Goal: Task Accomplishment & Management: Complete application form

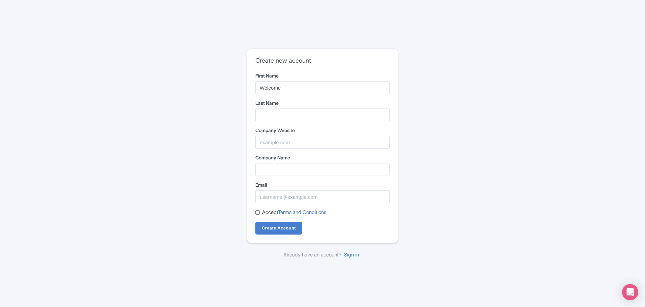
type input "Welcome"
type input "Pickups"
click at [285, 141] on input "Company Website" at bounding box center [322, 142] width 134 height 13
paste input "https://www.welcomepickups.com/"
type input "https://www.welcomepickups.com/"
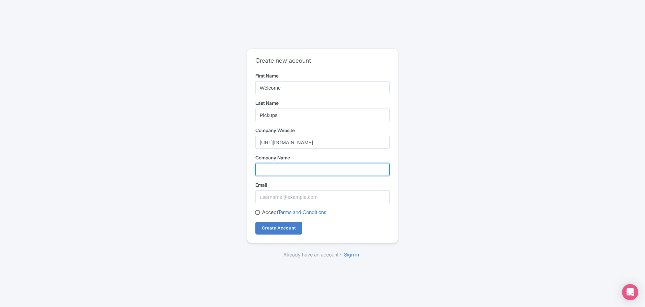
click at [283, 171] on input "Company Name" at bounding box center [322, 169] width 134 height 13
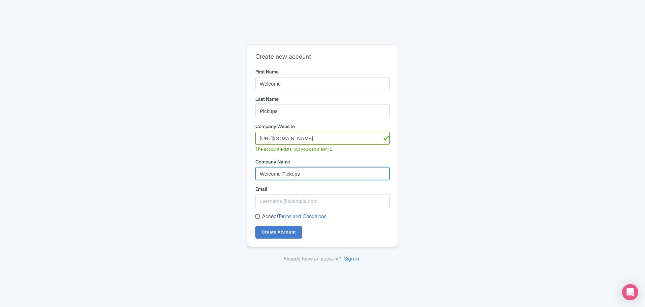
type input "Welcome Pickups"
click at [394, 100] on div "Create new account First Name Welcome Last Name Pickups Company Website https:/…" at bounding box center [322, 146] width 151 height 202
click at [311, 201] on input "Email" at bounding box center [322, 201] width 134 height 13
type input "[EMAIL_ADDRESS][DOMAIN_NAME]"
click at [268, 219] on label "Accept Terms and Conditions" at bounding box center [294, 217] width 64 height 8
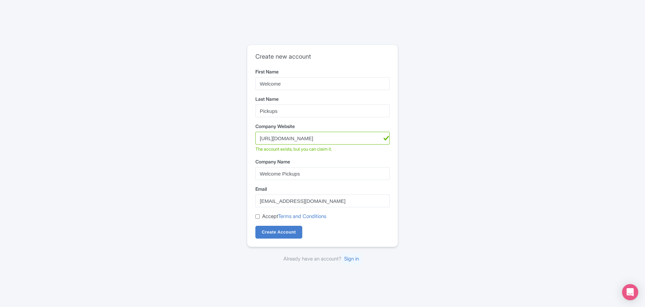
click at [260, 219] on input "Accept Terms and Conditions" at bounding box center [257, 217] width 4 height 4
checkbox input "true"
click at [272, 230] on input "Create Account" at bounding box center [278, 232] width 47 height 13
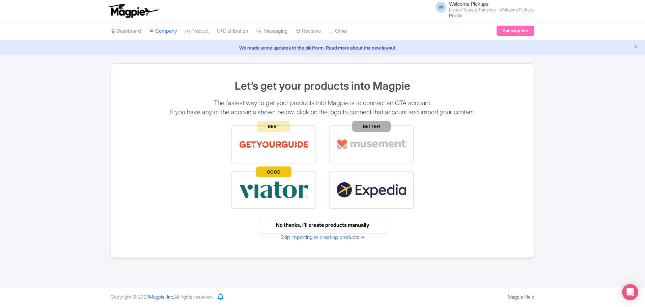
click at [276, 190] on img at bounding box center [274, 190] width 70 height 23
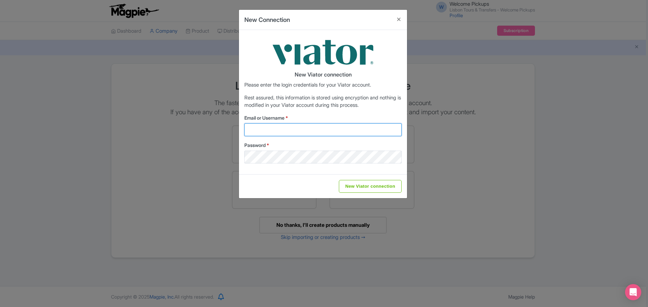
click at [273, 133] on input "Email or Username *" at bounding box center [322, 130] width 157 height 13
type input "suppliers@welcomepickups.com"
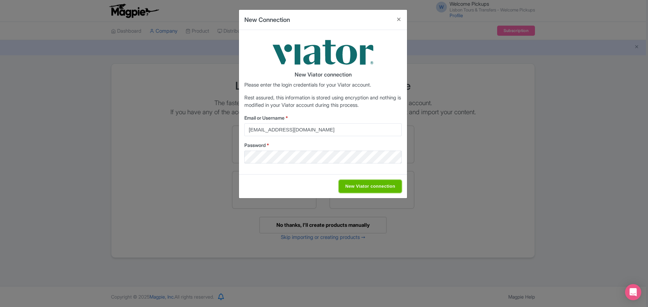
click at [360, 188] on input "New Viator connection" at bounding box center [370, 186] width 63 height 13
type input "Saving..."
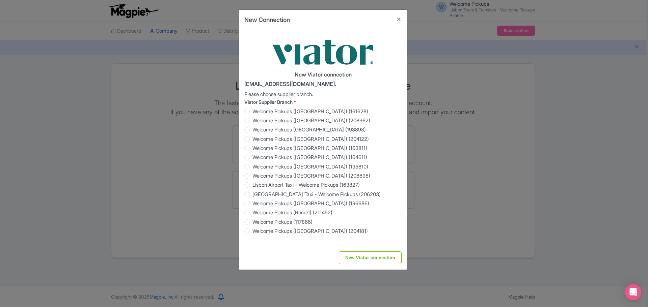
click at [252, 111] on label "Welcome Pickups (Barcelona) (161628)" at bounding box center [310, 112] width 116 height 8
click at [252, 111] on input "Welcome Pickups (Barcelona) (161628)" at bounding box center [255, 111] width 7 height 7
radio input "true"
click at [252, 119] on label "Welcome Pickups (Nice) (208962)" at bounding box center [311, 121] width 118 height 8
click at [252, 119] on input "Welcome Pickups (Nice) (208962)" at bounding box center [255, 120] width 7 height 7
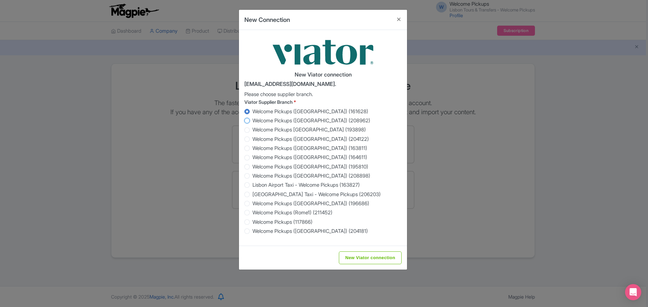
radio input "true"
click at [252, 130] on label "Welcome Pickups Malta (193898)" at bounding box center [308, 130] width 113 height 8
click at [252, 130] on input "Welcome Pickups Malta (193898)" at bounding box center [255, 129] width 7 height 7
radio input "true"
drag, startPoint x: 248, startPoint y: 221, endPoint x: 248, endPoint y: 225, distance: 3.7
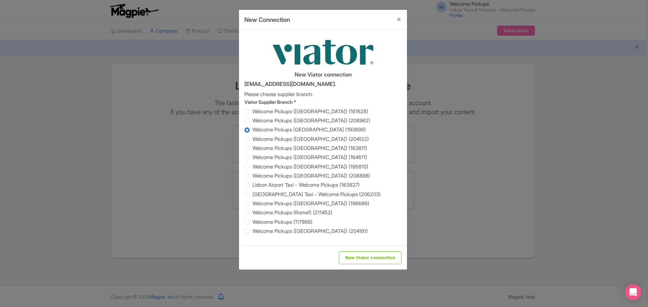
click at [252, 222] on label "Welcome Pickups (117866)" at bounding box center [282, 223] width 60 height 8
click at [252, 222] on input "Welcome Pickups (117866)" at bounding box center [255, 221] width 7 height 7
radio input "true"
click at [365, 258] on input "New Viator connection" at bounding box center [370, 258] width 63 height 13
type input "Saving..."
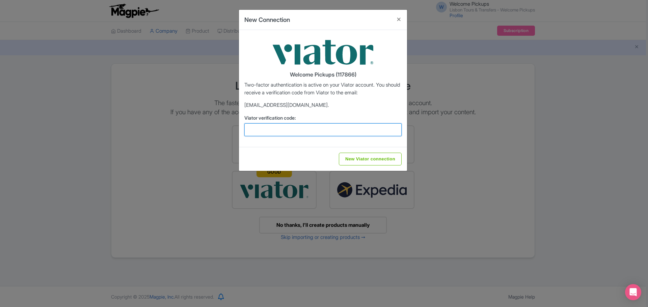
click at [296, 127] on input "Viator verification code:" at bounding box center [322, 130] width 157 height 13
paste input "781311"
type input "781311"
click at [353, 159] on input "New Viator connection" at bounding box center [370, 159] width 63 height 13
type input "Saving..."
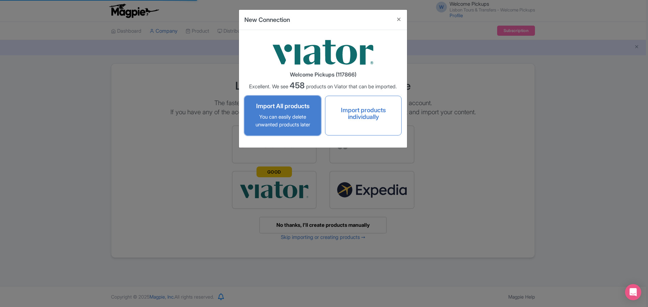
click at [290, 120] on p "You can easily delete unwanted products later" at bounding box center [282, 120] width 62 height 15
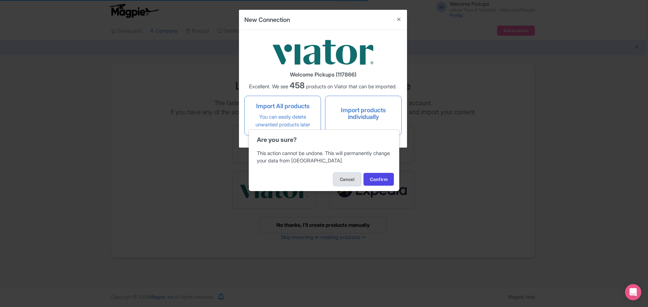
click at [349, 175] on button "Cancel" at bounding box center [346, 179] width 27 height 13
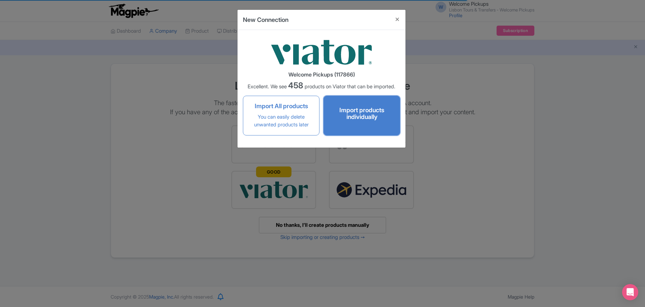
click at [356, 119] on h4 "Import products individually" at bounding box center [362, 113] width 62 height 13
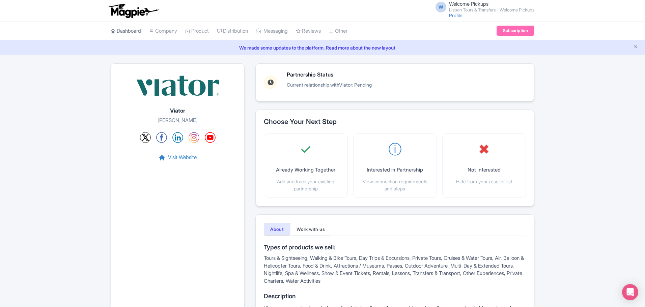
click at [131, 31] on link "Dashboard" at bounding box center [126, 31] width 30 height 19
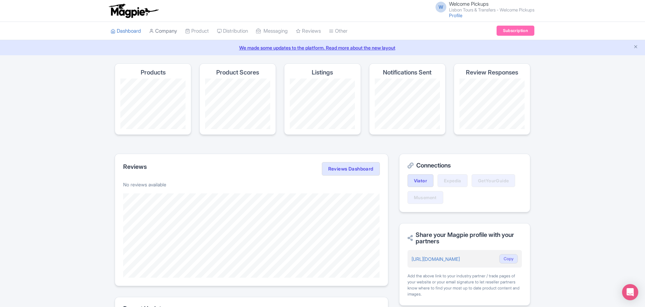
click at [169, 31] on link "Company" at bounding box center [163, 31] width 28 height 19
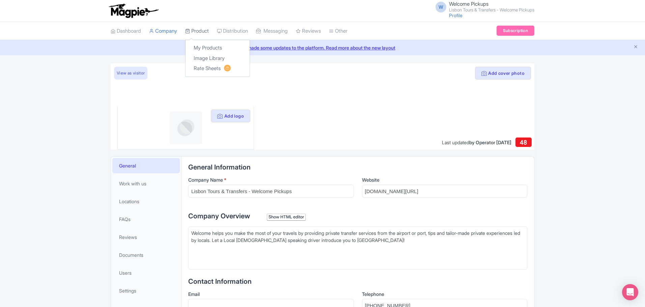
click at [197, 30] on link "Product" at bounding box center [197, 31] width 24 height 19
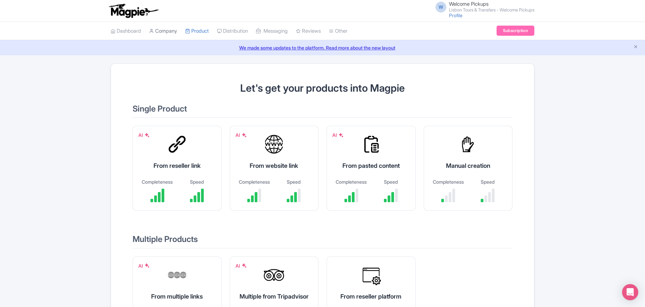
click at [166, 30] on link "Company" at bounding box center [163, 31] width 28 height 19
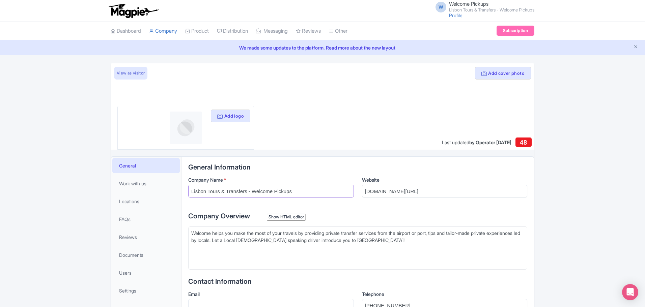
drag, startPoint x: 253, startPoint y: 191, endPoint x: 156, endPoint y: 192, distance: 96.9
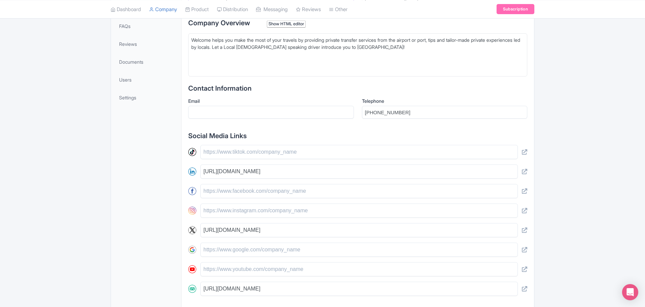
scroll to position [250, 0]
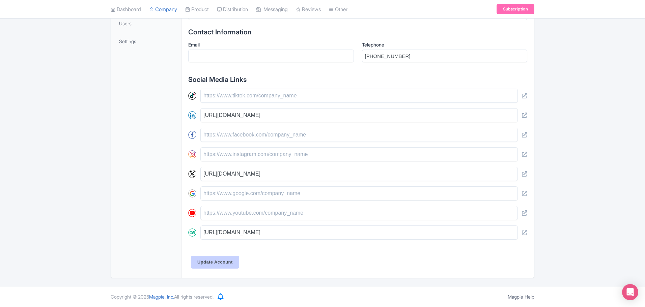
type input "Welcome Pickups"
click at [225, 266] on input "Update Account" at bounding box center [215, 262] width 48 height 13
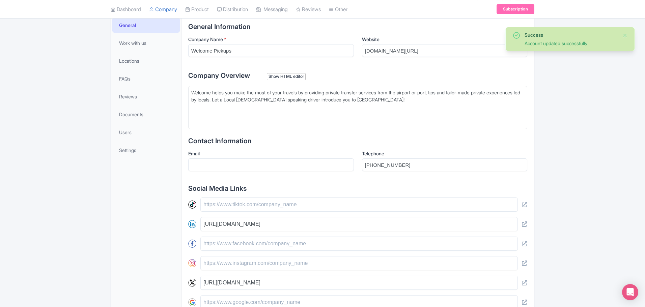
scroll to position [96, 0]
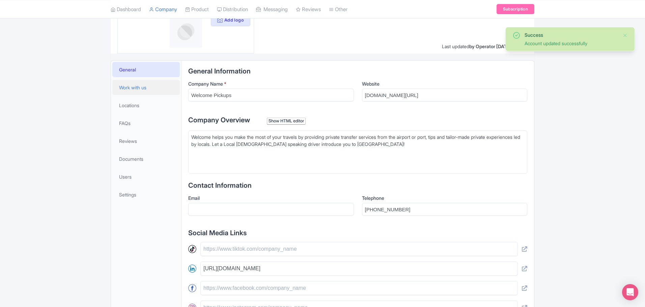
click at [142, 90] on span "Work with us" at bounding box center [132, 87] width 27 height 7
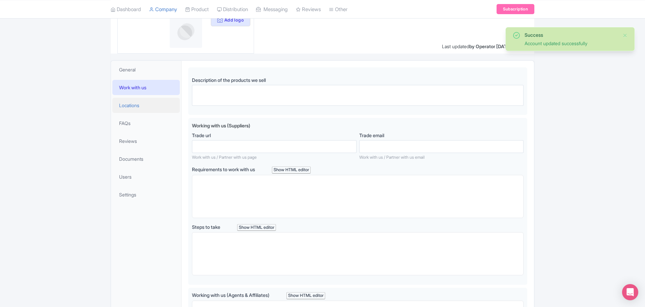
click at [148, 104] on link "Locations" at bounding box center [145, 105] width 67 height 15
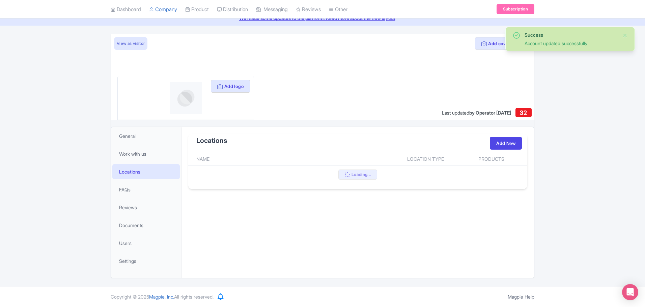
scroll to position [30, 0]
click at [144, 194] on link "FAQs" at bounding box center [145, 189] width 67 height 15
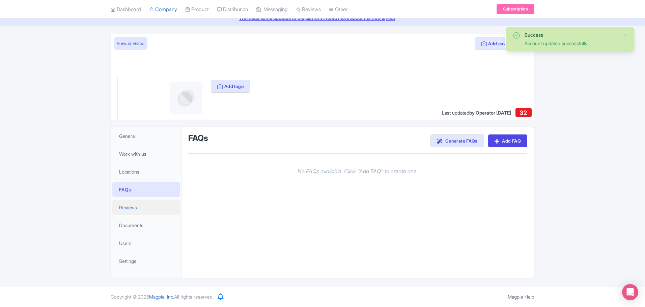
click at [147, 213] on link "Reviews" at bounding box center [145, 207] width 67 height 15
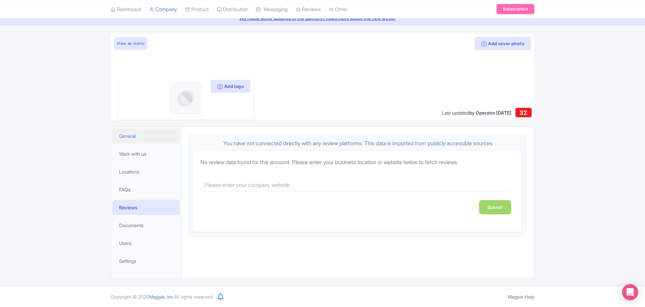
click at [139, 137] on link "General" at bounding box center [145, 136] width 67 height 15
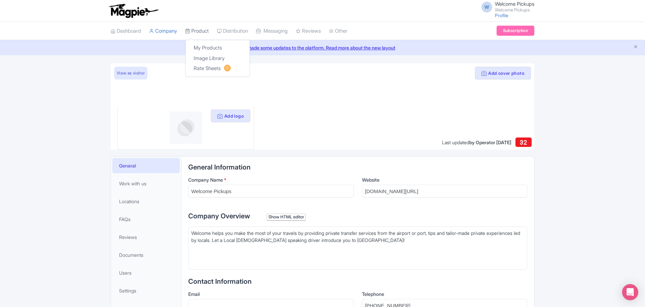
click at [198, 31] on link "Product" at bounding box center [197, 31] width 24 height 19
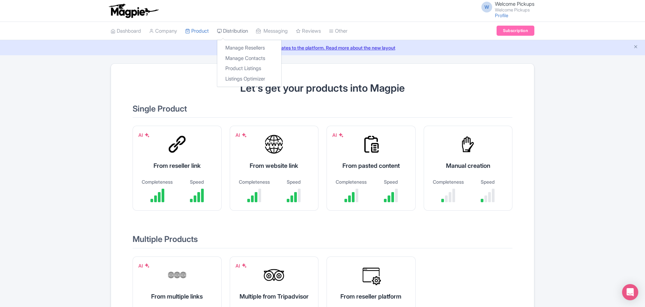
click at [240, 30] on link "Distribution" at bounding box center [232, 31] width 31 height 19
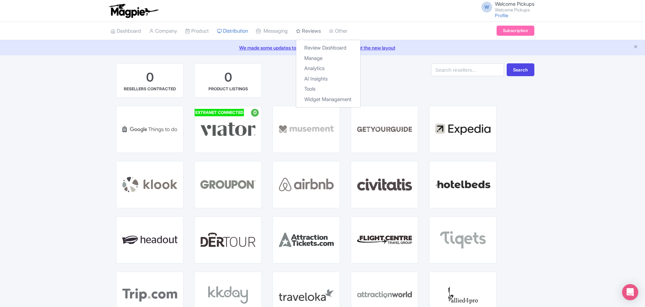
click at [318, 32] on link "Reviews" at bounding box center [308, 31] width 25 height 19
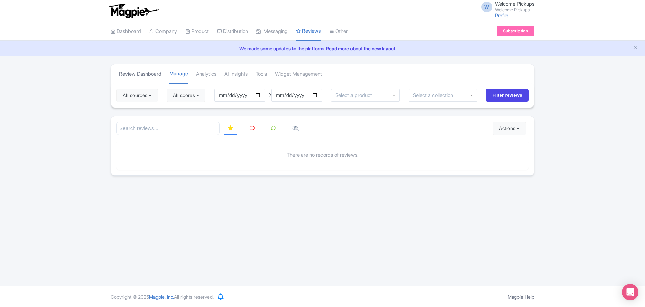
click at [155, 75] on link "Review Dashboard" at bounding box center [140, 74] width 42 height 19
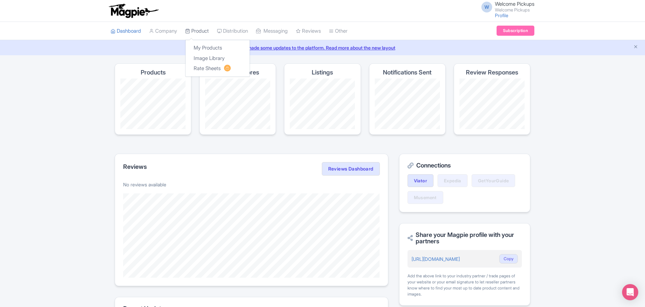
click at [203, 29] on link "Product" at bounding box center [197, 31] width 24 height 19
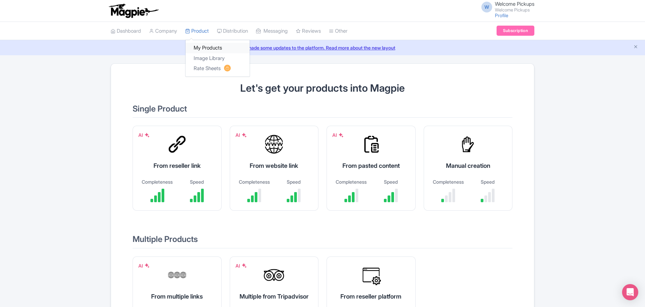
click at [213, 48] on link "My Products" at bounding box center [218, 48] width 64 height 10
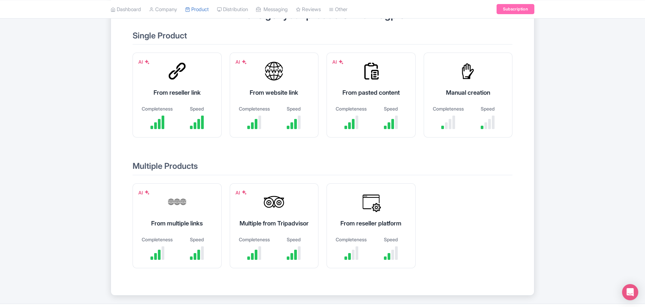
scroll to position [32, 0]
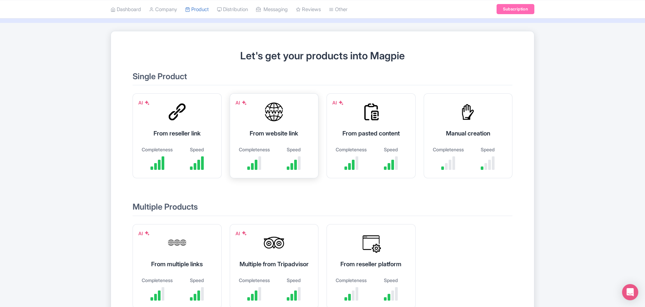
click at [270, 129] on div "From website link" at bounding box center [274, 133] width 72 height 9
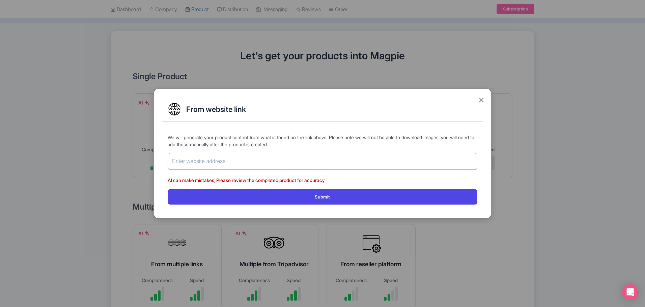
click at [237, 155] on input "text" at bounding box center [323, 161] width 310 height 17
paste input "https://traveler.welcomepickups.com/en/zakynthos/sightseeing_rides/half-day-tri…"
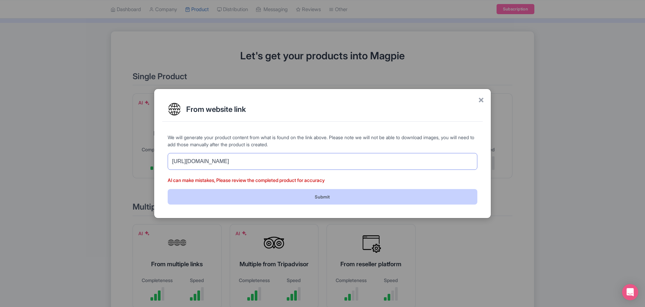
type input "https://traveler.welcomepickups.com/en/zakynthos/sightseeing_rides/half-day-tri…"
click at [294, 195] on button "Submit" at bounding box center [323, 196] width 310 height 15
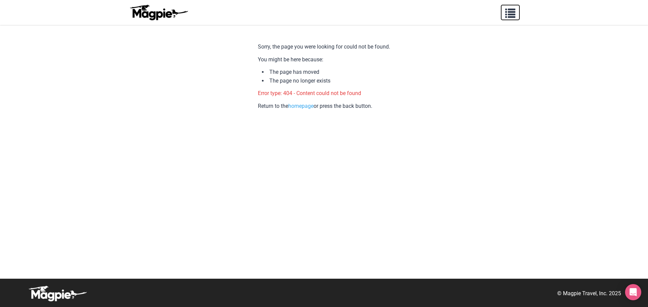
click at [512, 16] on span "button" at bounding box center [510, 12] width 10 height 10
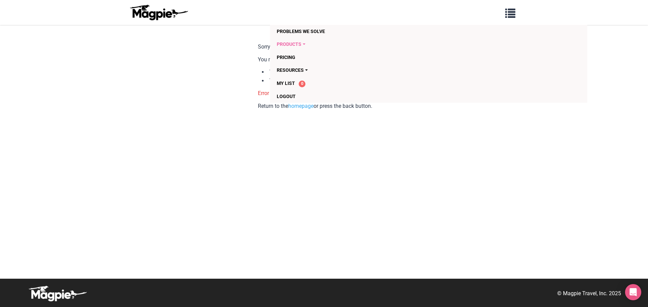
click at [361, 42] on link "Products" at bounding box center [390, 44] width 226 height 13
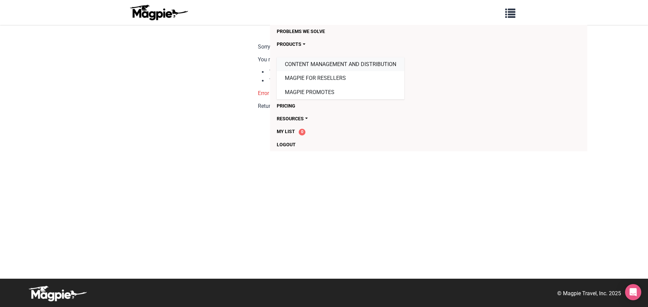
click at [340, 64] on link "Content Management and Distribution" at bounding box center [341, 64] width 128 height 14
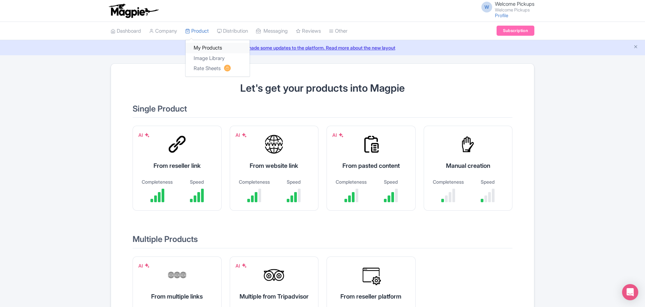
click at [216, 48] on link "My Products" at bounding box center [218, 48] width 64 height 10
click at [318, 47] on link "We made some updates to the platform. Read more about the new layout" at bounding box center [322, 47] width 637 height 7
click at [449, 161] on div "Manual creation Completeness Speed" at bounding box center [468, 168] width 89 height 85
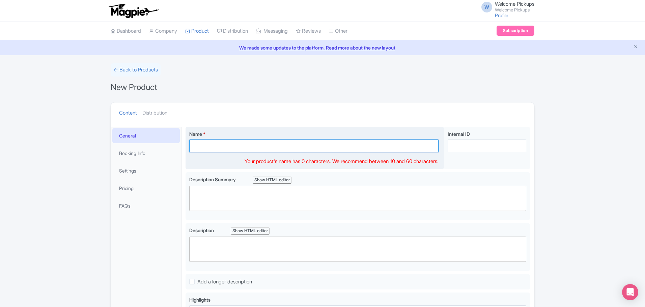
click at [224, 149] on input "Name *" at bounding box center [313, 146] width 249 height 13
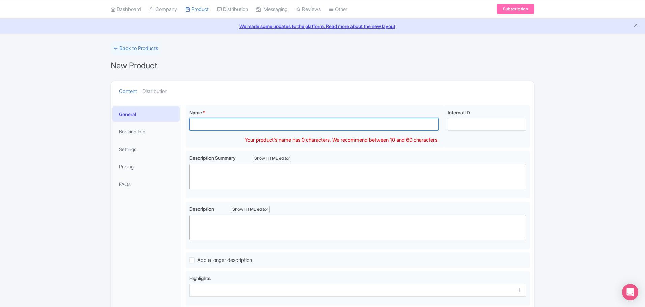
scroll to position [34, 0]
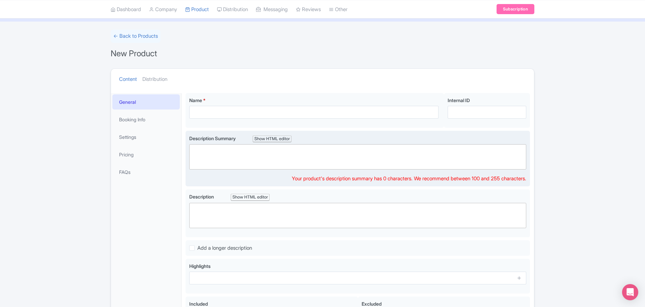
click at [235, 159] on trix-editor at bounding box center [357, 156] width 337 height 25
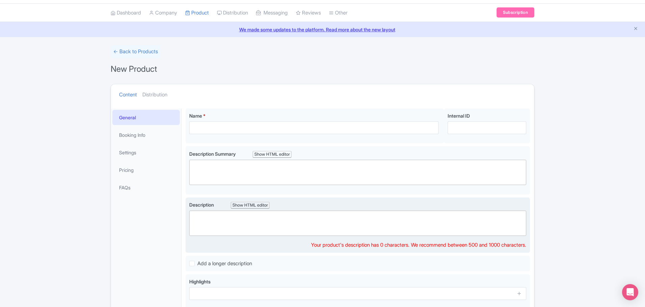
click at [245, 219] on trix-editor at bounding box center [357, 223] width 337 height 25
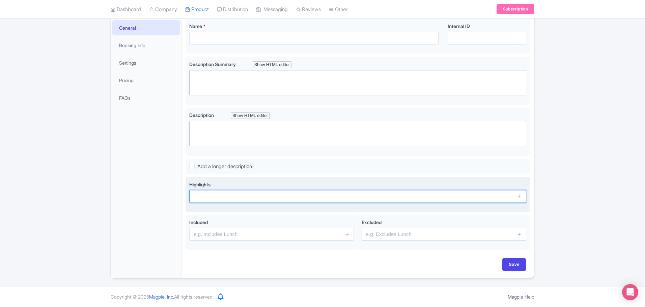
scroll to position [108, 0]
click at [257, 197] on input "text" at bounding box center [357, 196] width 337 height 13
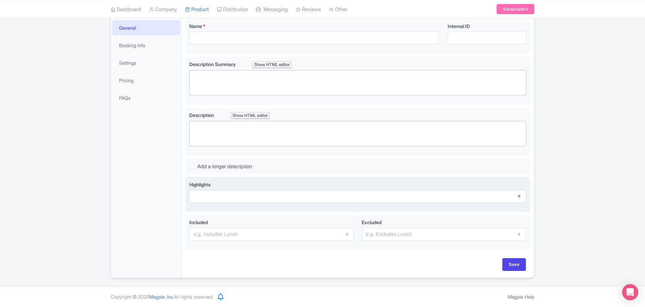
click at [520, 195] on icon at bounding box center [519, 196] width 5 height 5
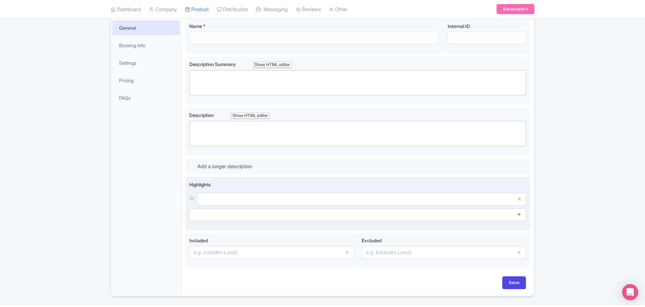
click at [519, 215] on icon at bounding box center [519, 214] width 5 height 5
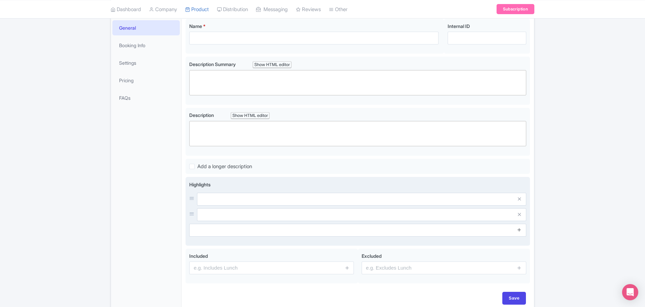
click at [519, 230] on icon at bounding box center [519, 229] width 5 height 5
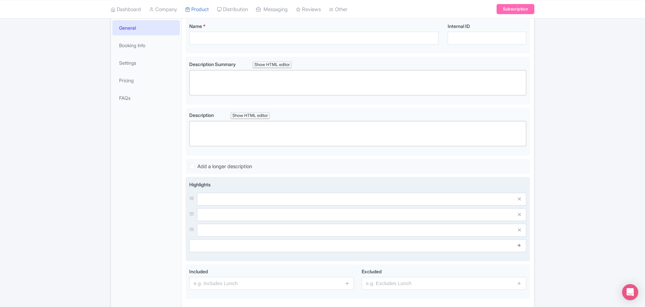
click at [521, 246] on icon at bounding box center [519, 245] width 5 height 5
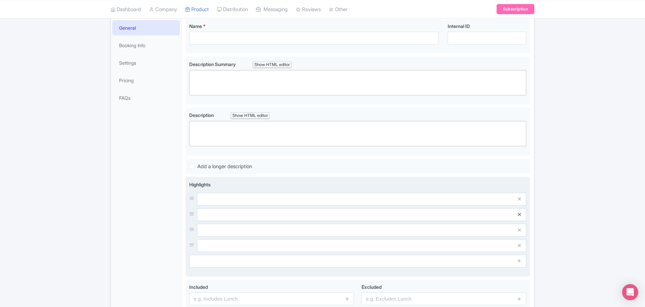
click at [520, 199] on icon at bounding box center [519, 199] width 3 height 5
click at [520, 212] on icon at bounding box center [519, 214] width 3 height 5
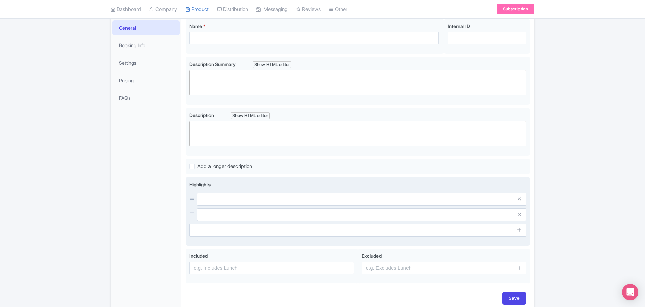
click at [520, 199] on icon at bounding box center [519, 199] width 3 height 5
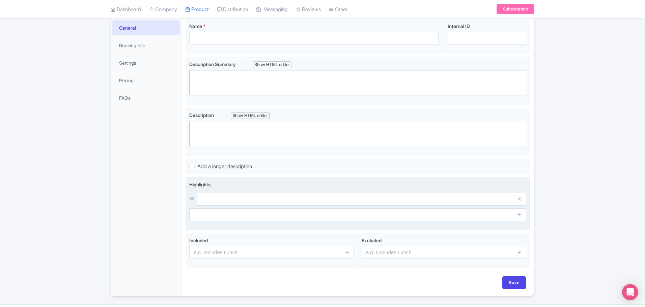
click at [520, 199] on icon at bounding box center [519, 199] width 3 height 5
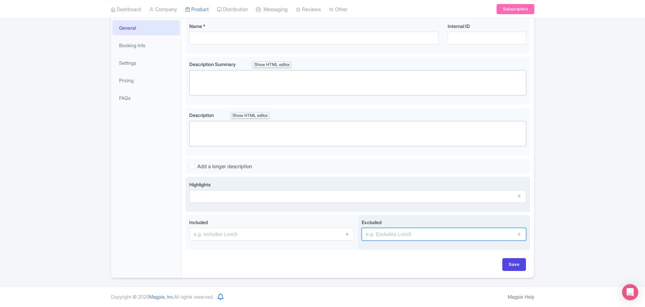
click at [409, 239] on input "text" at bounding box center [444, 234] width 165 height 13
click at [518, 234] on icon at bounding box center [519, 234] width 5 height 5
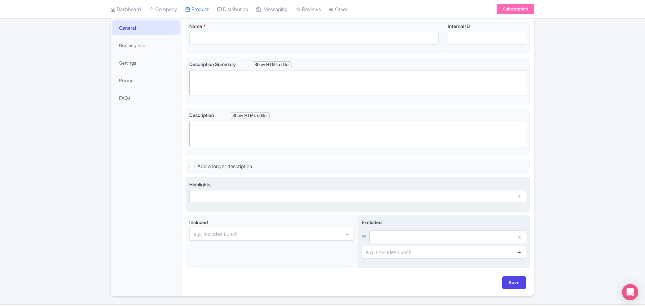
click at [520, 251] on icon at bounding box center [519, 252] width 5 height 5
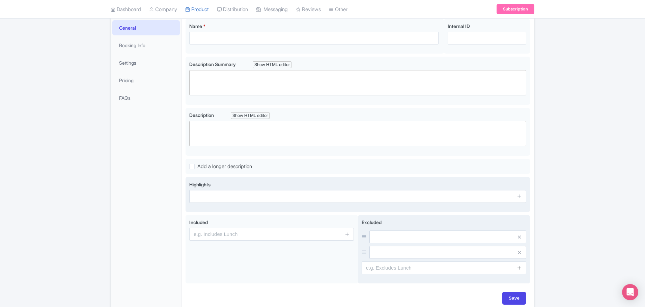
click at [519, 268] on icon at bounding box center [519, 268] width 5 height 5
click at [519, 237] on icon at bounding box center [519, 237] width 3 height 5
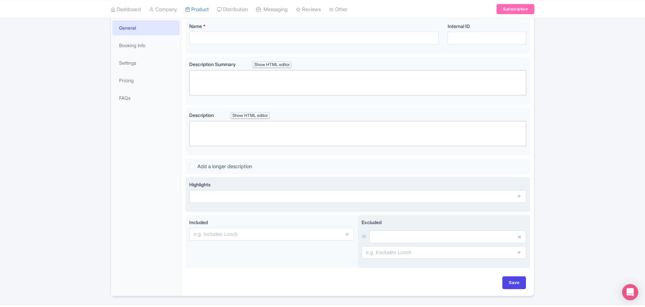
click at [519, 237] on icon at bounding box center [519, 237] width 3 height 5
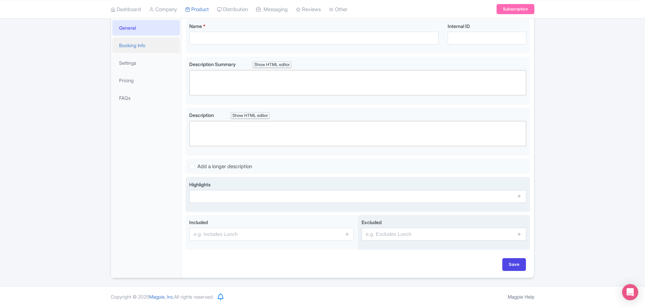
click at [137, 51] on link "Booking Info" at bounding box center [145, 45] width 67 height 15
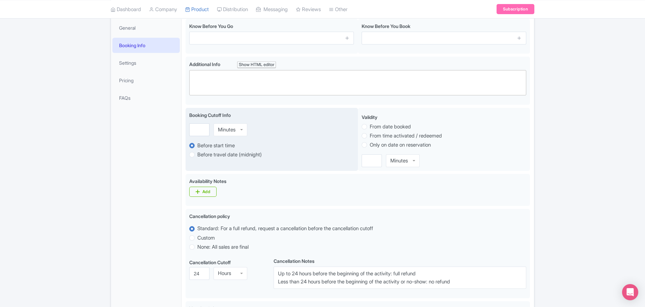
scroll to position [74, 0]
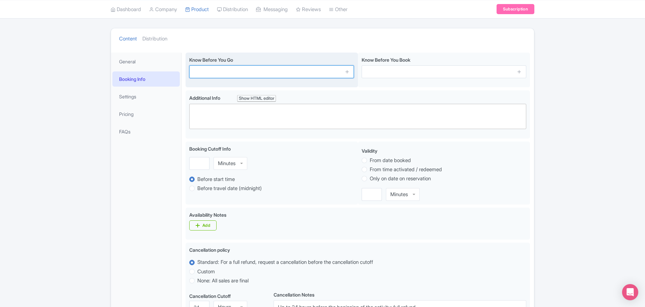
click at [249, 71] on input "text" at bounding box center [271, 71] width 165 height 13
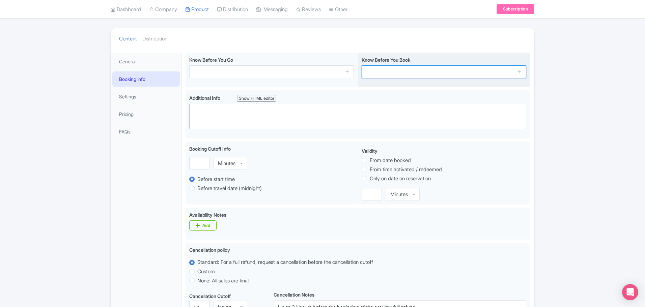
click at [399, 73] on input "text" at bounding box center [444, 71] width 165 height 13
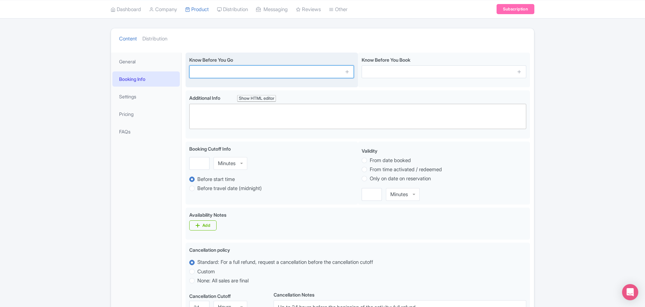
click at [261, 76] on input "text" at bounding box center [271, 71] width 165 height 13
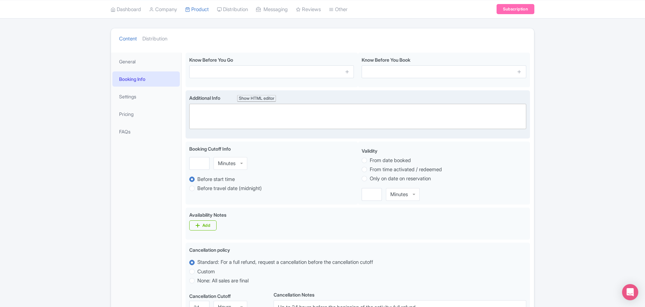
click at [264, 114] on trix-editor at bounding box center [357, 116] width 337 height 25
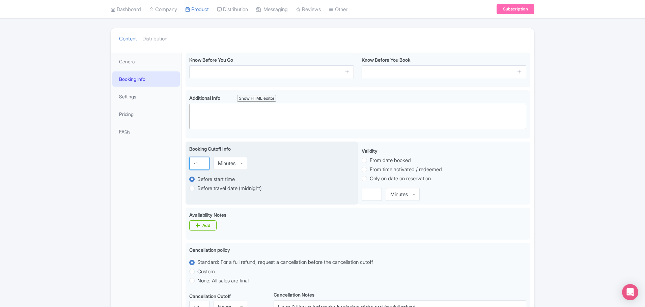
click at [203, 164] on input "-1" at bounding box center [199, 163] width 20 height 13
click at [203, 161] on input "0" at bounding box center [199, 163] width 20 height 13
click at [203, 161] on input "1" at bounding box center [199, 163] width 20 height 13
click at [203, 161] on input "2" at bounding box center [199, 163] width 20 height 13
click at [203, 161] on input "3" at bounding box center [199, 163] width 20 height 13
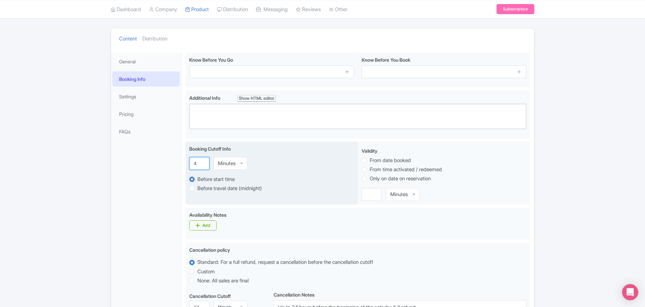
click at [203, 161] on input "4" at bounding box center [199, 163] width 20 height 13
click at [203, 161] on input "5" at bounding box center [199, 163] width 20 height 13
click at [203, 161] on input "6" at bounding box center [199, 163] width 20 height 13
click at [203, 161] on input "7" at bounding box center [199, 163] width 20 height 13
click at [203, 161] on input "8" at bounding box center [199, 163] width 20 height 13
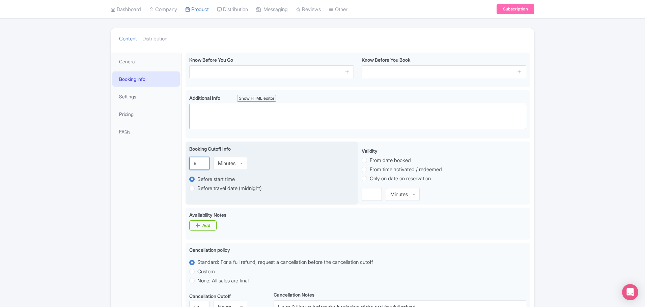
click at [203, 161] on input "9" at bounding box center [199, 163] width 20 height 13
click at [203, 161] on input "10" at bounding box center [199, 163] width 20 height 13
click at [203, 161] on input "11" at bounding box center [199, 163] width 20 height 13
type input "12"
click at [203, 161] on input "12" at bounding box center [199, 163] width 20 height 13
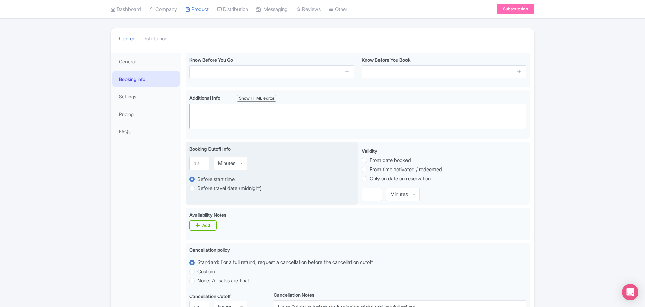
click at [225, 162] on div "Minutes" at bounding box center [227, 164] width 18 height 6
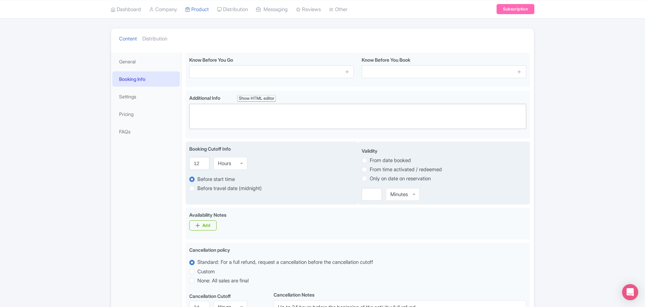
click at [402, 179] on label "Only on date on reservation" at bounding box center [400, 179] width 61 height 8
click at [377, 179] on input "Only on date on reservation" at bounding box center [373, 178] width 7 height 7
radio input "true"
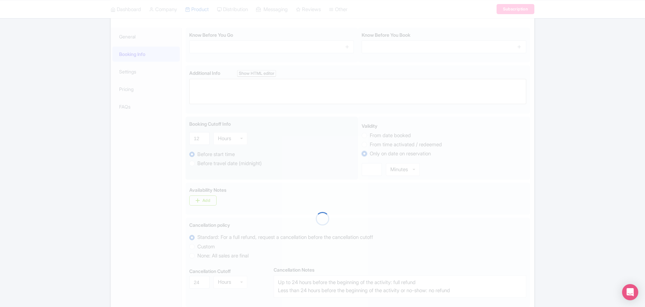
scroll to position [92, 0]
click at [549, 198] on div "← Back to Products New Product Content Distribution Confirm Copy Operation Yes,…" at bounding box center [322, 227] width 645 height 510
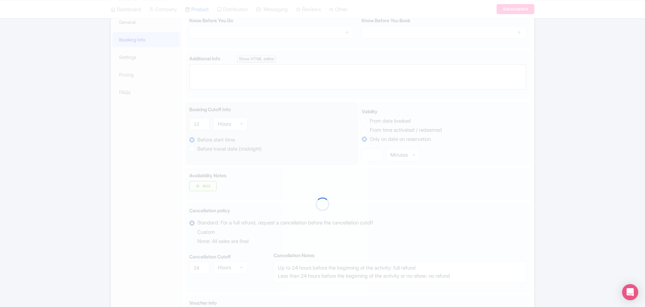
scroll to position [169, 0]
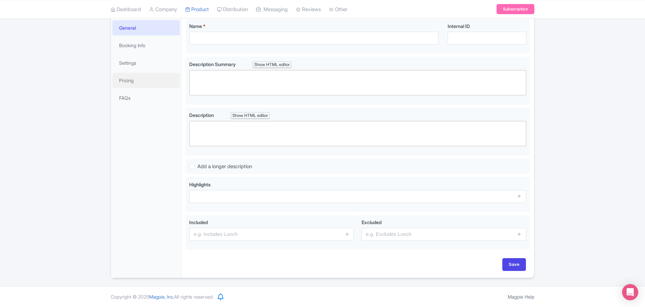
click at [140, 76] on link "Pricing" at bounding box center [145, 80] width 67 height 15
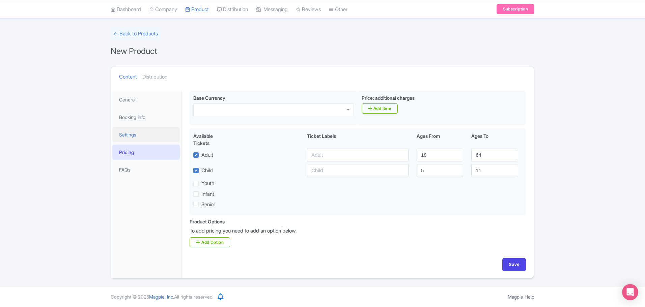
click at [139, 128] on link "Settings" at bounding box center [145, 134] width 67 height 15
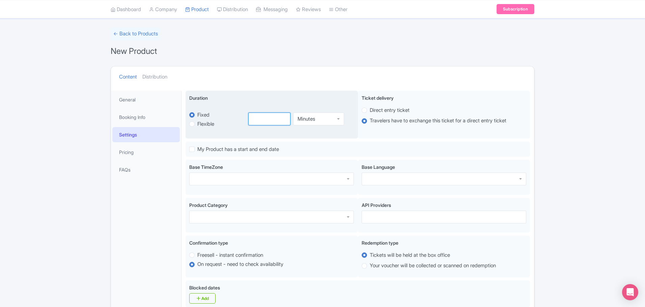
click at [263, 119] on input "number" at bounding box center [269, 119] width 43 height 13
click at [201, 126] on label "Flexible" at bounding box center [205, 124] width 17 height 8
click at [201, 126] on input "Flexible" at bounding box center [200, 123] width 7 height 7
radio input "true"
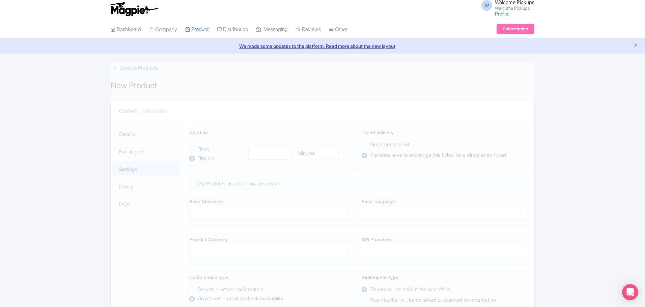
scroll to position [0, 0]
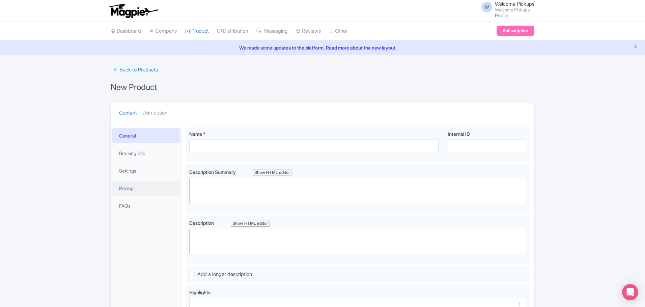
click at [144, 192] on link "Pricing" at bounding box center [145, 188] width 67 height 15
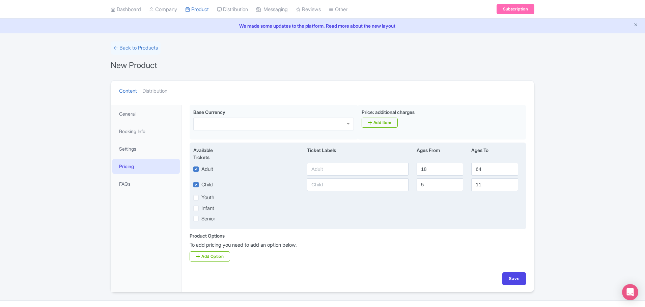
scroll to position [34, 0]
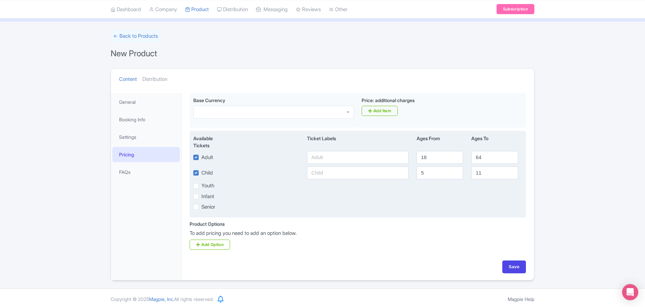
click at [201, 171] on label "Child" at bounding box center [206, 173] width 11 height 8
click at [201, 171] on input "Child" at bounding box center [203, 171] width 4 height 4
checkbox input "false"
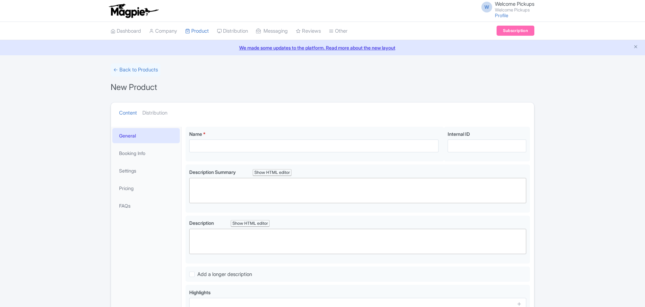
scroll to position [34, 0]
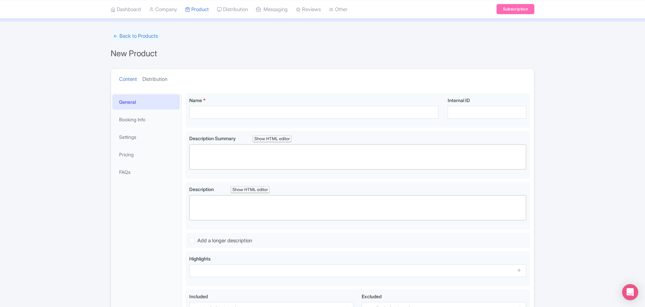
click at [162, 80] on link "Distribution" at bounding box center [154, 79] width 25 height 21
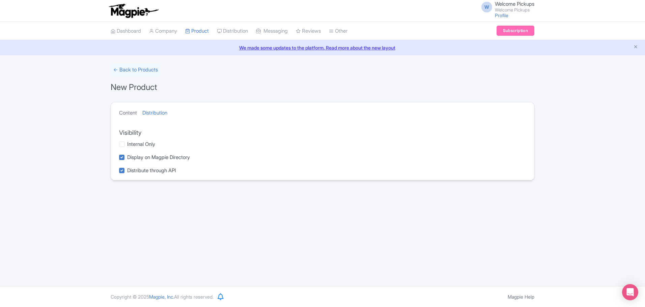
click at [130, 114] on link "Content" at bounding box center [128, 113] width 18 height 21
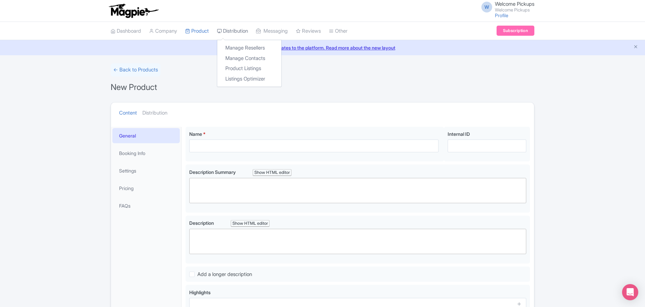
click at [238, 33] on link "Distribution" at bounding box center [232, 31] width 31 height 19
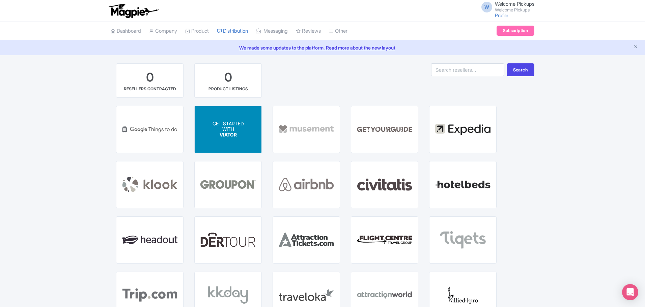
click at [239, 131] on p "WITH" at bounding box center [228, 130] width 31 height 6
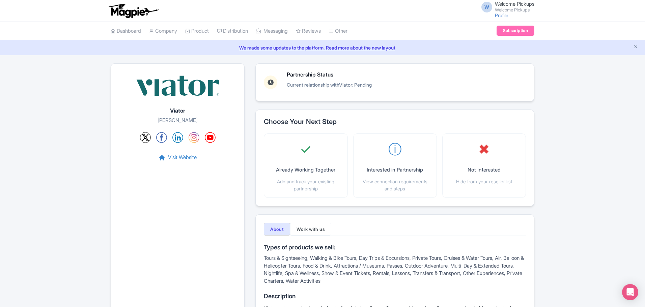
drag, startPoint x: 356, startPoint y: 86, endPoint x: 413, endPoint y: 84, distance: 57.0
click at [410, 84] on div "Partnership Status Current relationship with Viator : Pending" at bounding box center [395, 82] width 262 height 21
click at [256, 68] on link "Product Listings" at bounding box center [249, 68] width 64 height 10
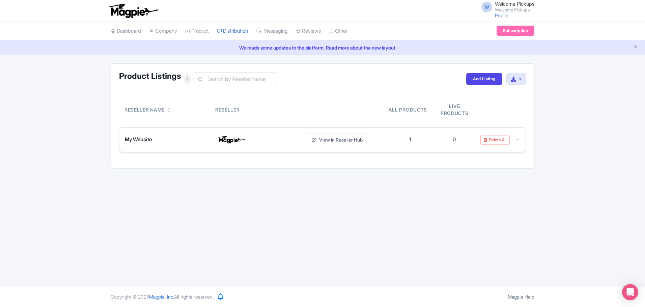
click at [411, 140] on div "1" at bounding box center [410, 140] width 2 height 8
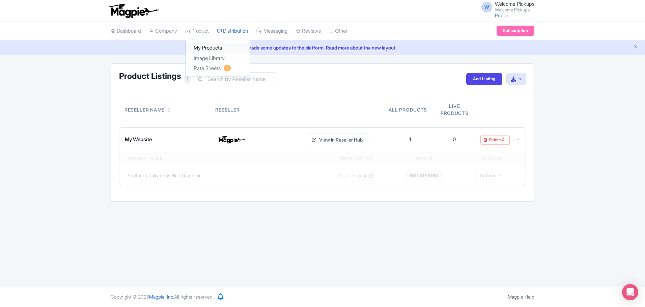
click at [209, 47] on link "My Products" at bounding box center [218, 48] width 64 height 10
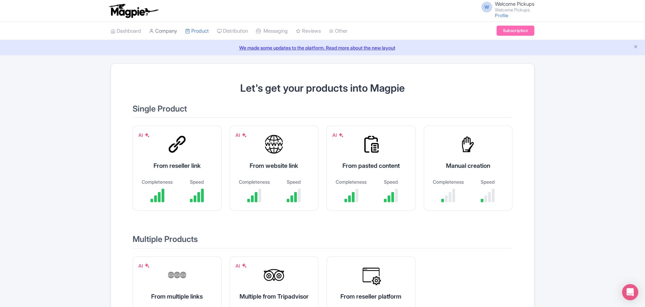
click at [162, 27] on link "Company" at bounding box center [163, 31] width 28 height 19
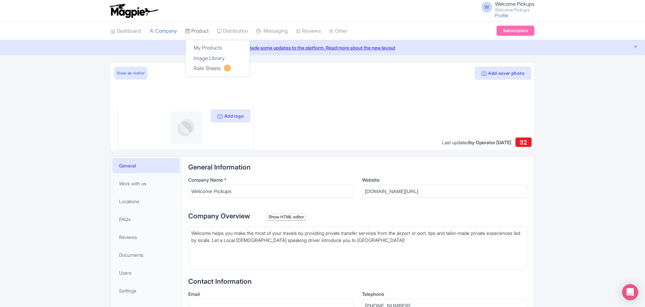
click at [199, 31] on link "Product" at bounding box center [197, 31] width 24 height 19
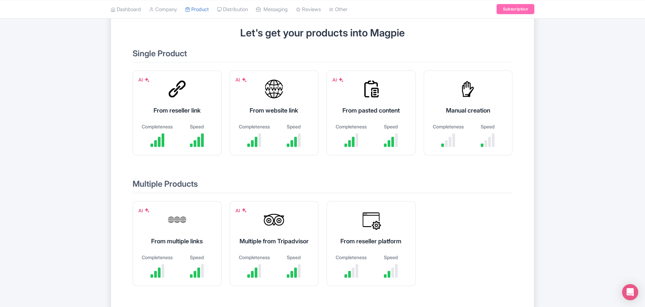
scroll to position [100, 0]
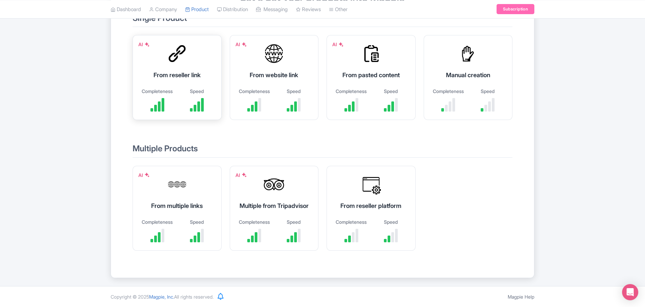
click at [205, 71] on div "From reseller link" at bounding box center [177, 75] width 72 height 9
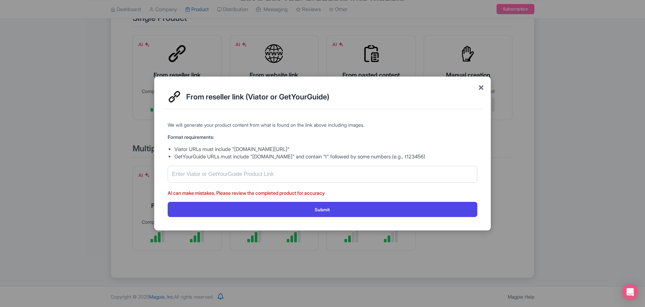
click at [480, 86] on span "×" at bounding box center [481, 87] width 6 height 14
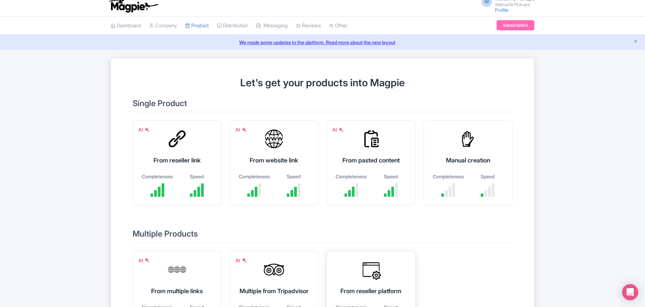
scroll to position [0, 0]
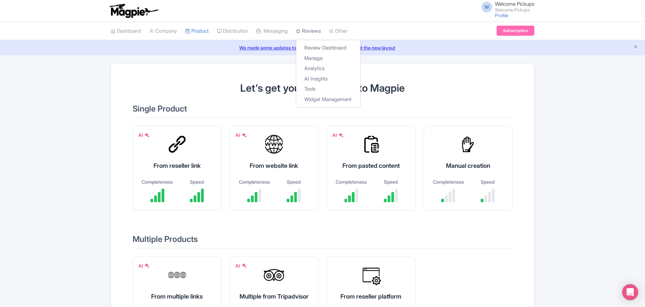
click at [315, 31] on link "Reviews" at bounding box center [308, 31] width 25 height 19
